Goal: Task Accomplishment & Management: Use online tool/utility

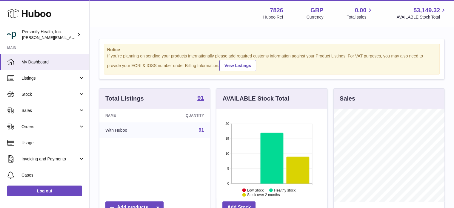
scroll to position [93, 111]
click at [42, 111] on span "Sales" at bounding box center [50, 111] width 57 height 6
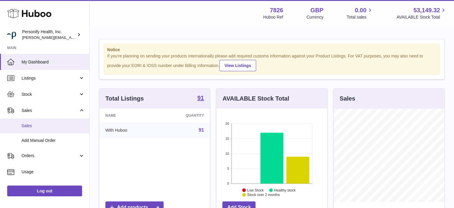
click at [37, 123] on span "Sales" at bounding box center [53, 126] width 63 height 6
